Goal: Find contact information: Find contact information

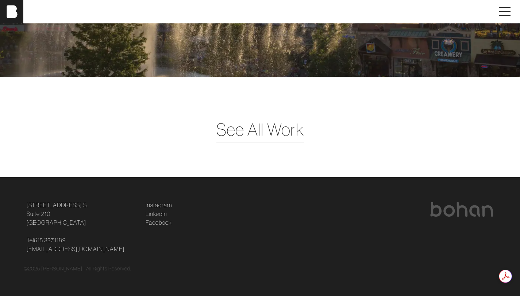
scroll to position [264, 0]
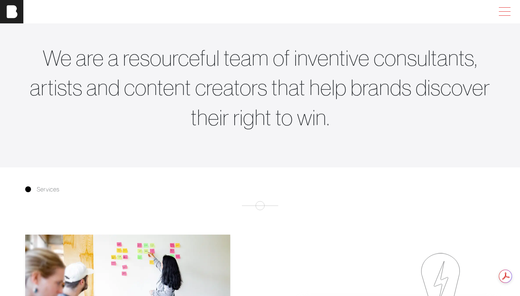
click at [505, 11] on span at bounding box center [503, 11] width 17 height 13
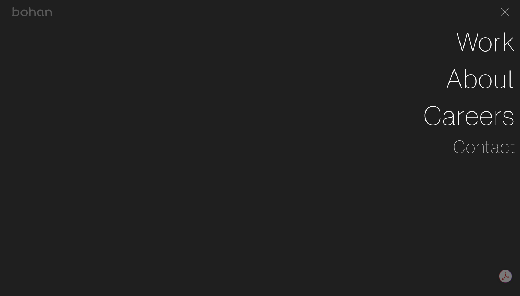
scroll to position [325, 5]
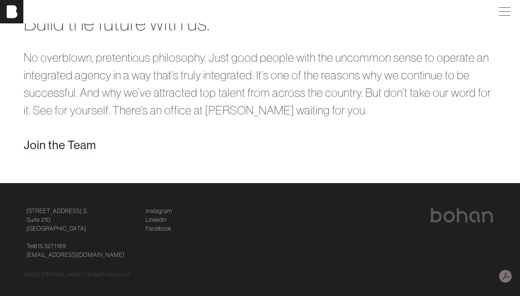
scroll to position [1433, 0]
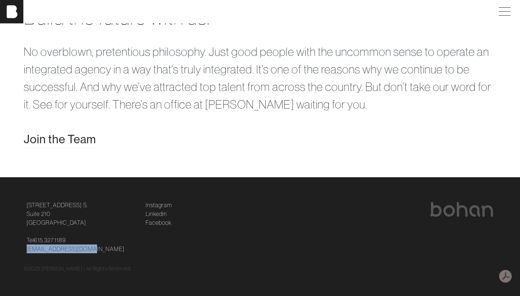
drag, startPoint x: 91, startPoint y: 248, endPoint x: 25, endPoint y: 248, distance: 66.5
click at [25, 248] on div "124 12th Ave. S. Suite 210 Nashville, TN 37203 Tel 615.327.1189 hello@bohanidea…" at bounding box center [81, 226] width 119 height 53
copy link "[EMAIL_ADDRESS][DOMAIN_NAME]"
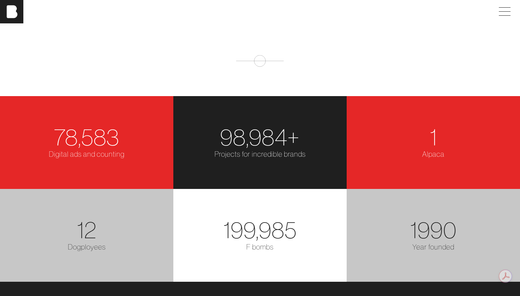
scroll to position [1007, 0]
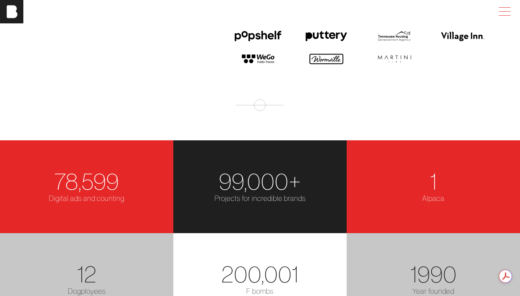
click at [511, 12] on span at bounding box center [503, 11] width 17 height 13
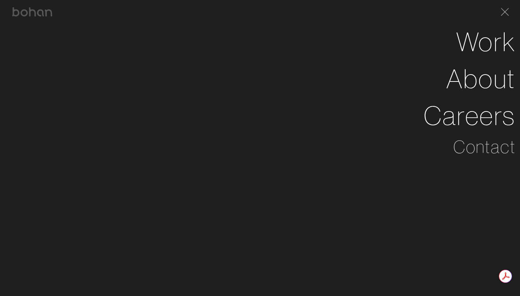
scroll to position [1007, 5]
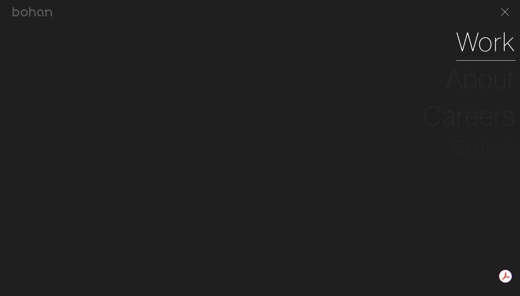
click at [505, 39] on link "Work" at bounding box center [486, 41] width 60 height 37
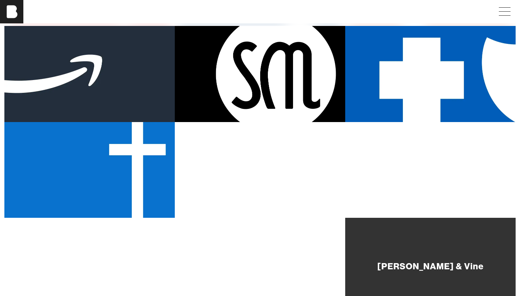
scroll to position [414, 0]
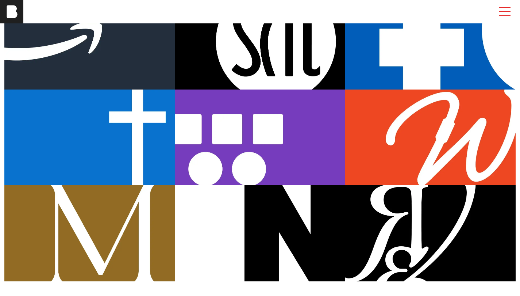
click at [509, 9] on span at bounding box center [503, 11] width 17 height 13
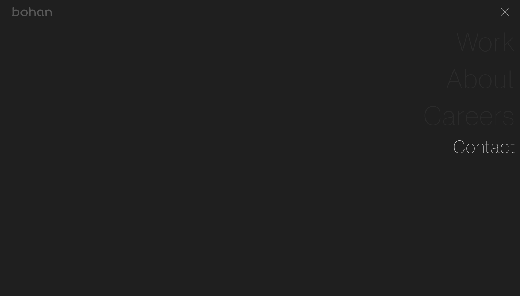
click at [501, 149] on link "Contact" at bounding box center [485, 147] width 62 height 26
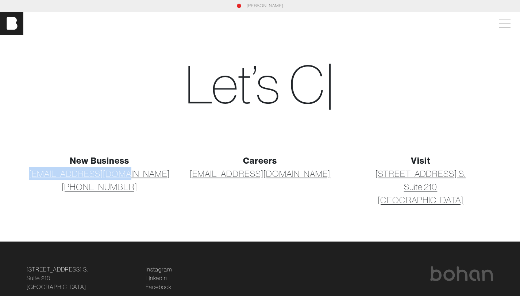
drag, startPoint x: 145, startPoint y: 175, endPoint x: 54, endPoint y: 175, distance: 90.9
click at [54, 175] on p "hello@bohanideas.com +1 615 327 1189" at bounding box center [100, 180] width 152 height 26
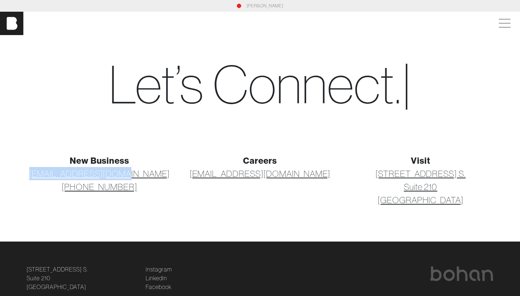
copy link "[EMAIL_ADDRESS][DOMAIN_NAME]"
click at [457, 125] on div "Let’s C o n n e c t . |" at bounding box center [260, 85] width 482 height 101
